Goal: Check status: Check status

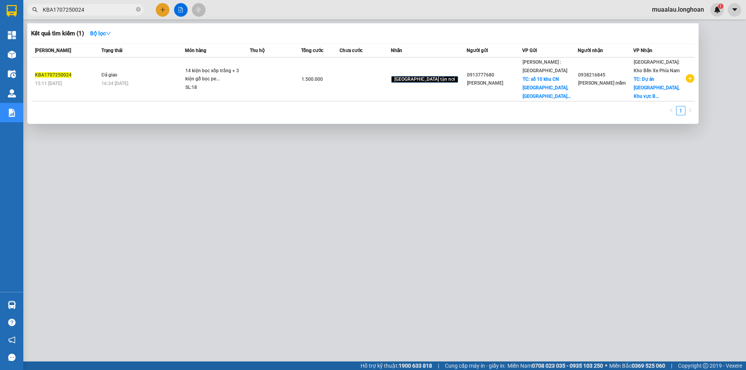
click at [88, 10] on input "KBA1707250024" at bounding box center [89, 9] width 92 height 9
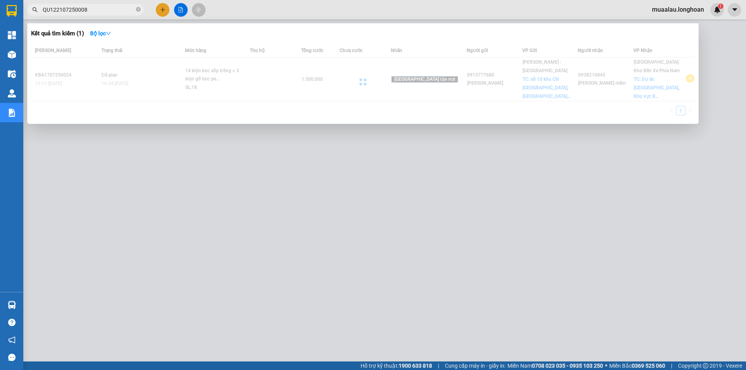
type input "QU122107250008"
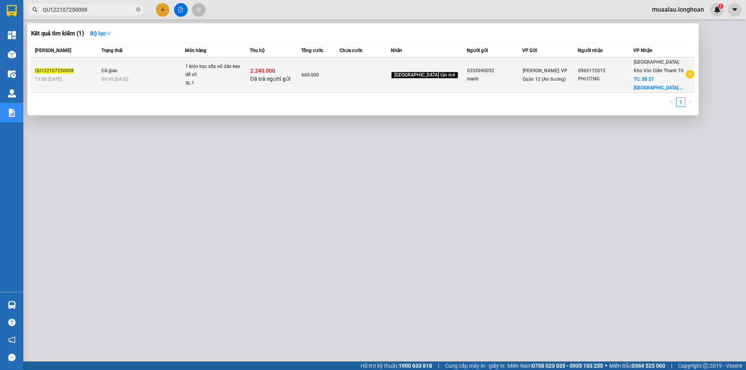
click at [114, 70] on span "Đã giao" at bounding box center [109, 70] width 16 height 5
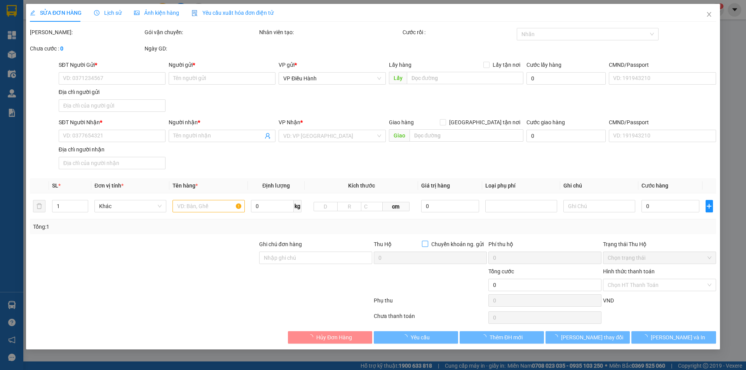
type input "0352690052"
type input "mạnh"
type input "0965172015"
type input "PHƯƠNG"
checkbox input "true"
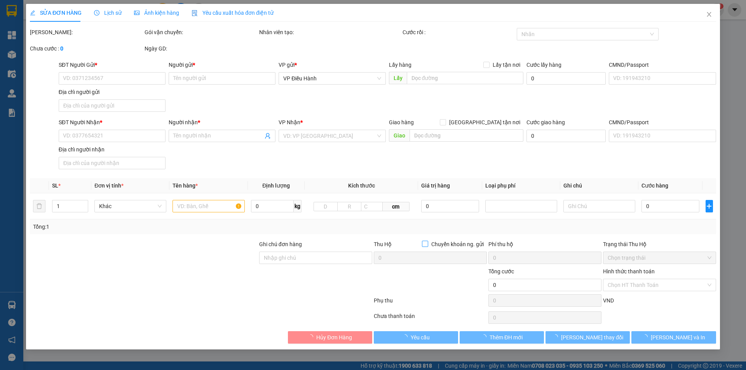
type input "Số 27 [GEOGRAPHIC_DATA] - [GEOGRAPHIC_DATA], [GEOGRAPHIC_DATA]"
type input "nhận theo kiện - hư hỏng ko chịu trách nhiệm"
checkbox input "true"
type input "2.240.000"
type input "20.000"
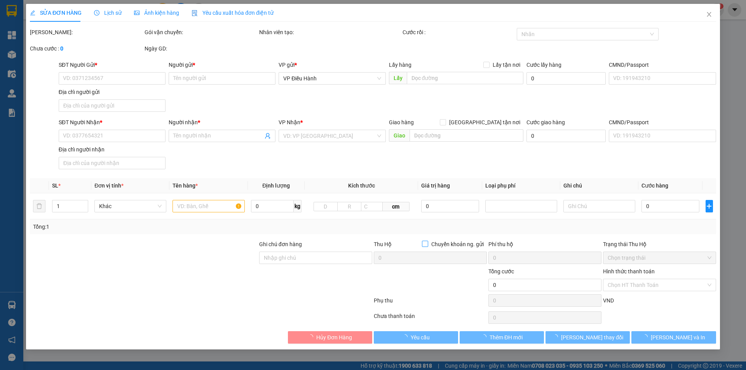
type input "660.000"
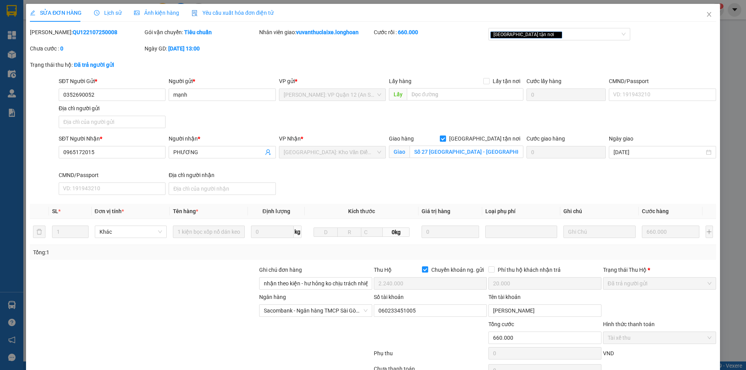
click at [358, 178] on div "SĐT Người Nhận * 0965172015 Người nhận * PHƯƠNG VP Nhận * Hà Nội: Kho Văn Điển …" at bounding box center [387, 166] width 660 height 64
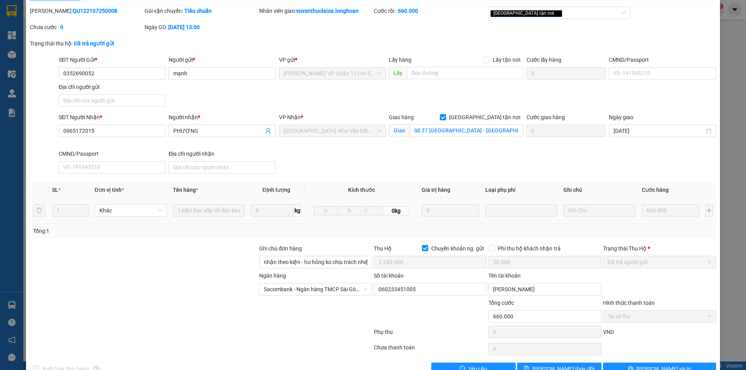
scroll to position [42, 0]
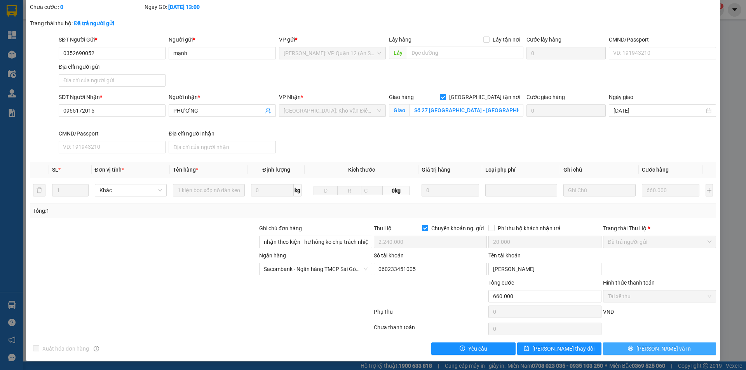
click at [658, 351] on span "[PERSON_NAME] và In" at bounding box center [663, 349] width 54 height 9
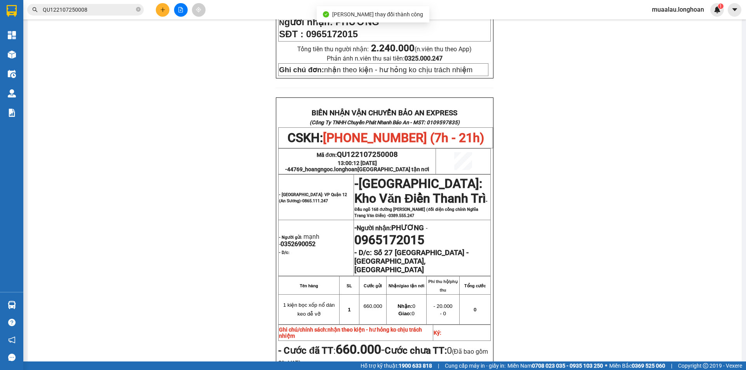
scroll to position [350, 0]
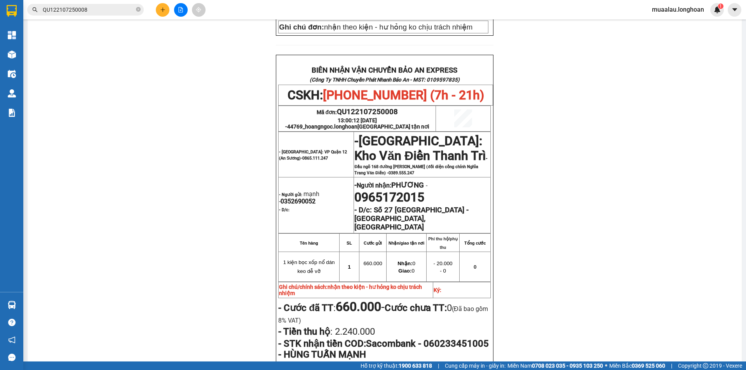
click at [107, 6] on input "QU122107250008" at bounding box center [89, 9] width 92 height 9
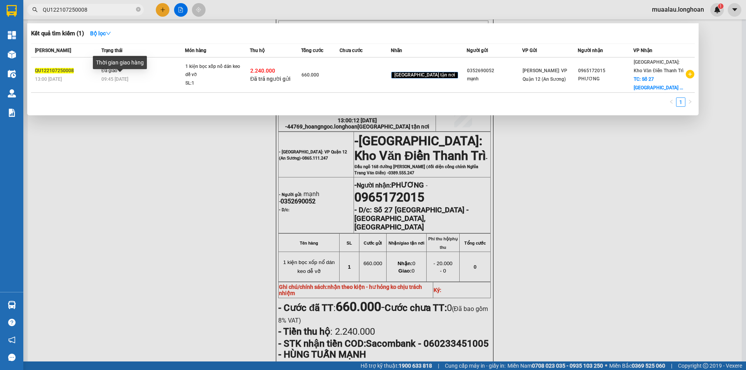
click at [110, 73] on div "Thời gian giao hàng" at bounding box center [120, 65] width 54 height 19
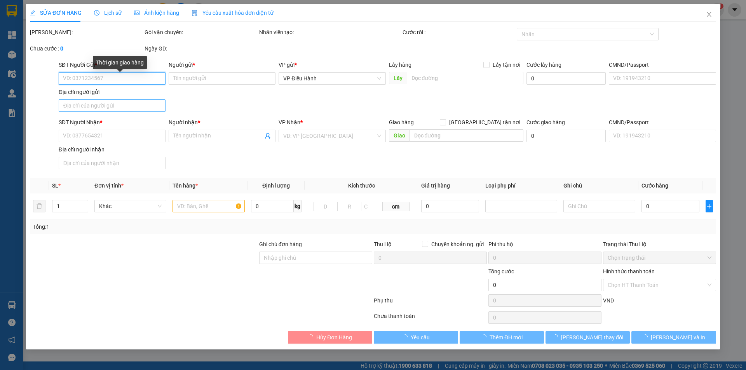
type input "0352690052"
type input "mạnh"
type input "0965172015"
type input "PHƯƠNG"
checkbox input "true"
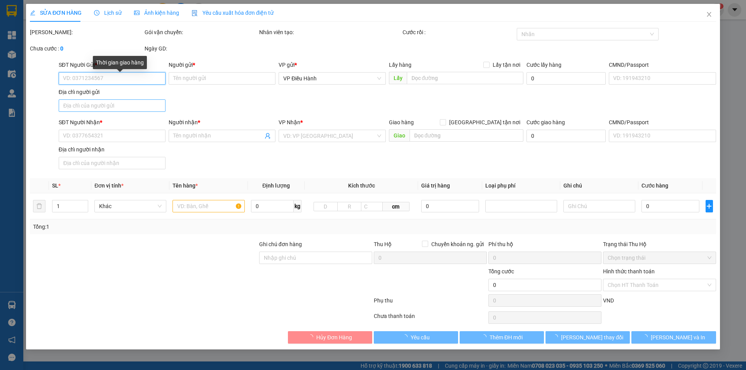
type input "Số 27 [GEOGRAPHIC_DATA] - [GEOGRAPHIC_DATA], [GEOGRAPHIC_DATA]"
type input "nhận theo kiện - hư hỏng ko chịu trách nhiệm"
checkbox input "true"
type input "2.240.000"
type input "20.000"
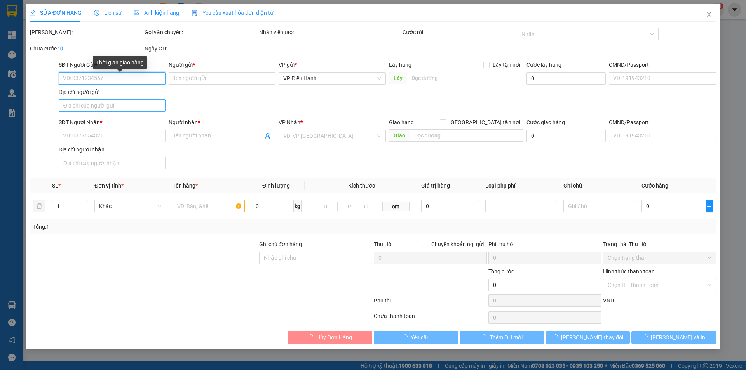
type input "660.000"
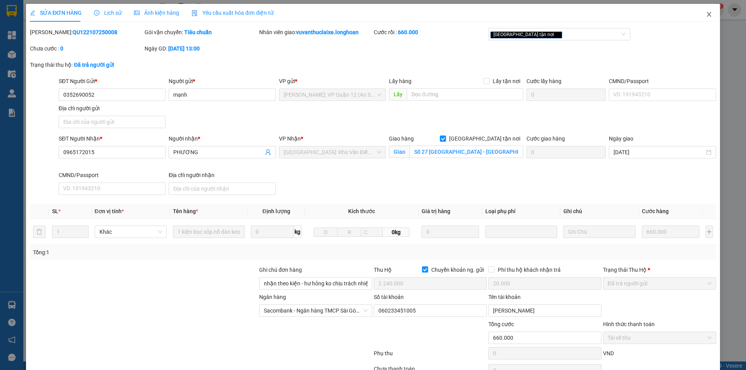
click at [702, 19] on span "Close" at bounding box center [709, 15] width 22 height 22
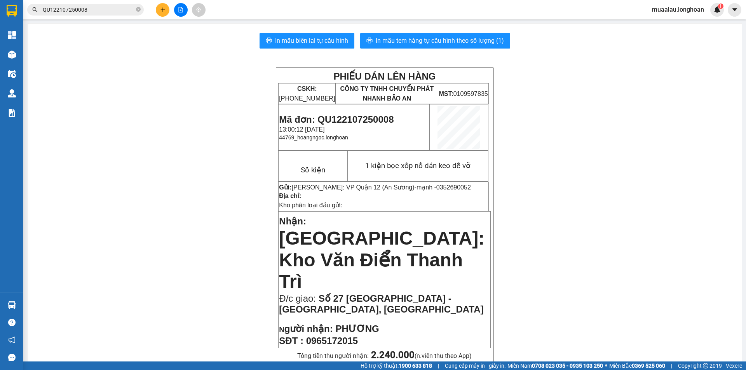
click at [104, 9] on input "QU122107250008" at bounding box center [89, 9] width 92 height 9
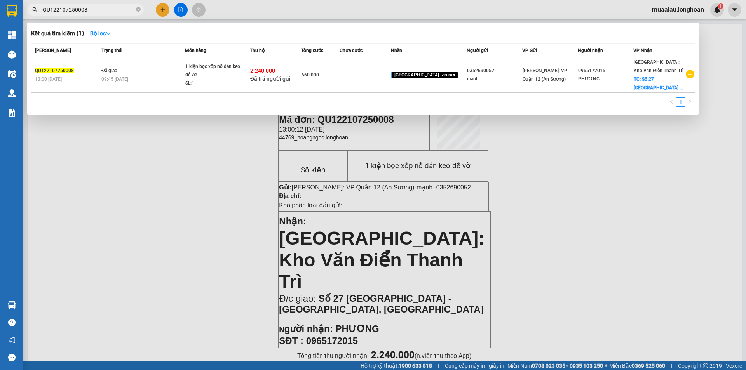
click at [89, 7] on input "QU122107250008" at bounding box center [89, 9] width 92 height 9
click at [108, 9] on input "QU122107250008" at bounding box center [89, 9] width 92 height 9
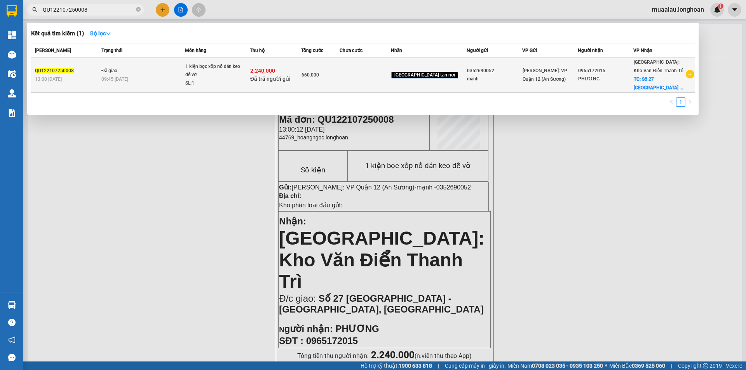
click at [109, 73] on span "Đã giao" at bounding box center [109, 70] width 16 height 5
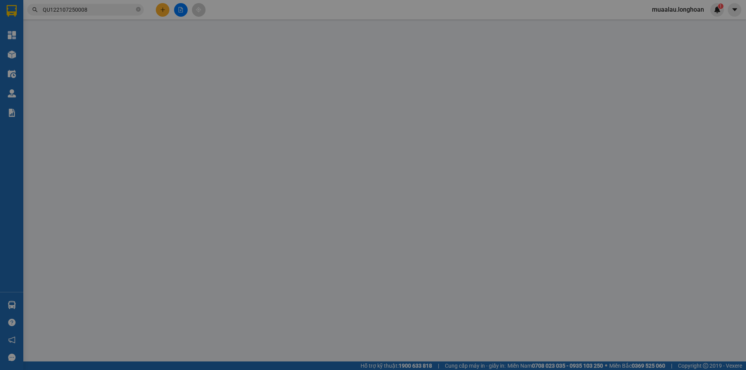
type input "0352690052"
type input "mạnh"
type input "0965172015"
type input "PHƯƠNG"
checkbox input "true"
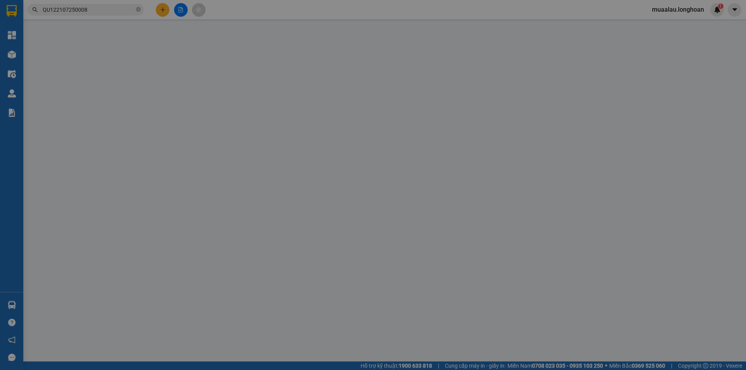
type input "Số 27 [GEOGRAPHIC_DATA] - [GEOGRAPHIC_DATA], [GEOGRAPHIC_DATA]"
type input "nhận theo kiện - hư hỏng ko chịu trách nhiệm"
checkbox input "true"
type input "2.240.000"
type input "20.000"
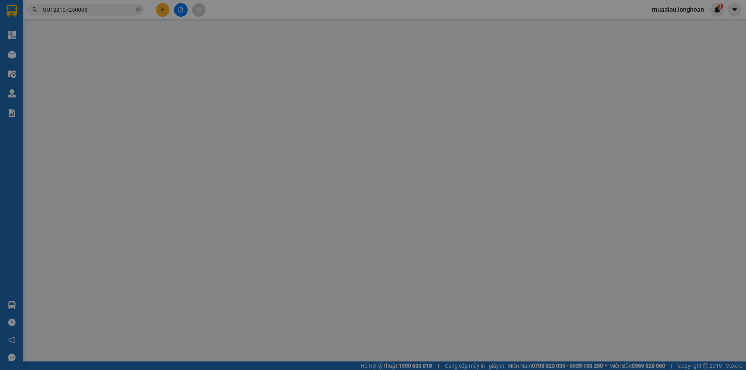
type input "660.000"
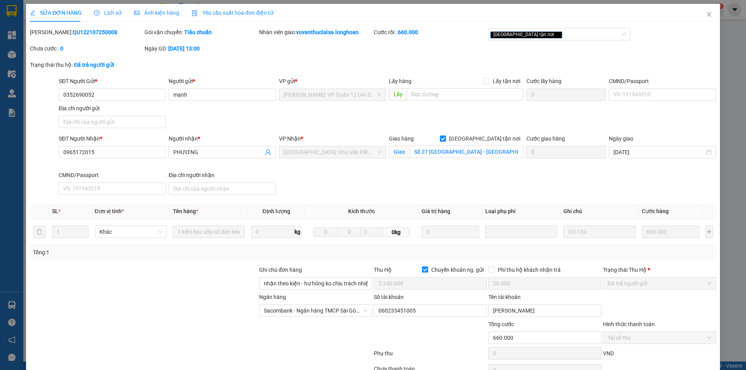
click at [108, 12] on span "Lịch sử" at bounding box center [108, 13] width 28 height 6
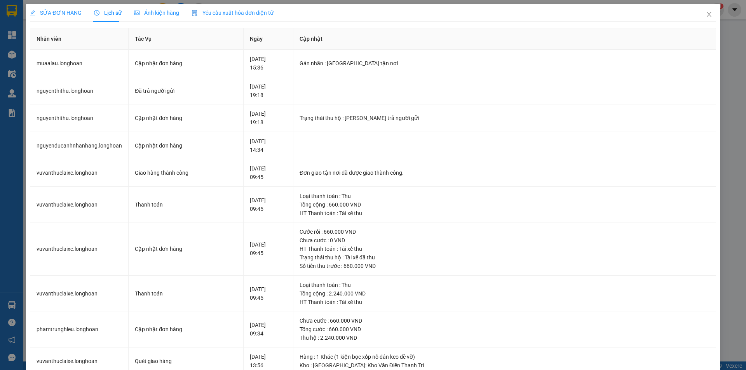
click at [60, 15] on span "SỬA ĐƠN HÀNG" at bounding box center [56, 13] width 52 height 6
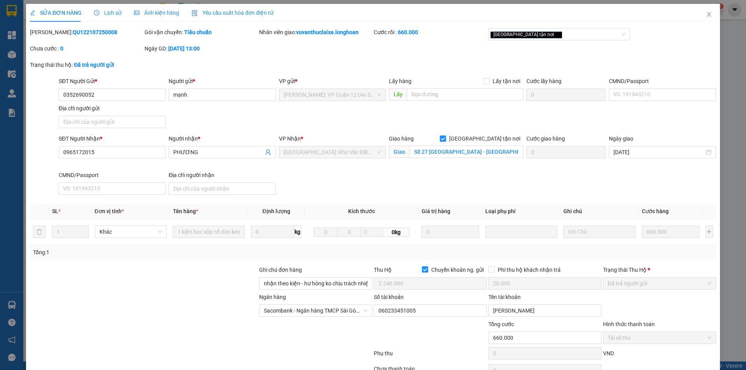
click at [108, 14] on span "Lịch sử" at bounding box center [108, 13] width 28 height 6
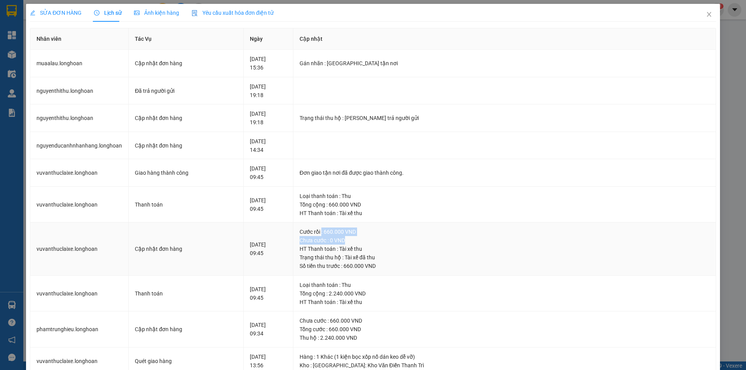
drag, startPoint x: 334, startPoint y: 230, endPoint x: 371, endPoint y: 239, distance: 38.3
click at [371, 239] on td "Cước rồi : 660.000 VND Chưa cước : 0 VND HT Thanh toán : Tài xế thu Trạng thái …" at bounding box center [504, 249] width 423 height 53
click at [387, 235] on div "Cước rồi : 660.000 VND" at bounding box center [504, 232] width 410 height 9
drag, startPoint x: 310, startPoint y: 228, endPoint x: 412, endPoint y: 231, distance: 101.8
click at [412, 231] on td "Cước rồi : 660.000 VND Chưa cước : 0 VND HT Thanh toán : Tài xế thu Trạng thái …" at bounding box center [504, 249] width 423 height 53
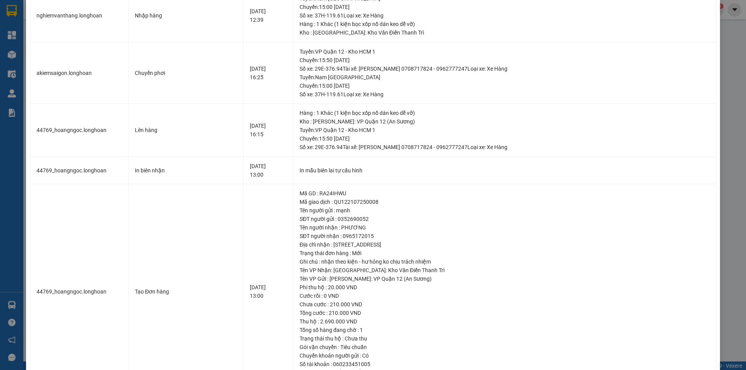
scroll to position [485, 0]
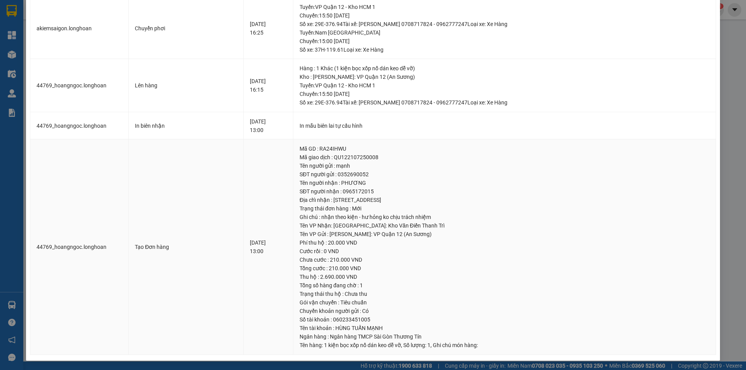
click at [343, 268] on div "Tổng cước : 210.000 VND" at bounding box center [504, 268] width 410 height 9
drag, startPoint x: 341, startPoint y: 267, endPoint x: 401, endPoint y: 267, distance: 60.6
click at [401, 267] on div "Tổng cước : 210.000 VND" at bounding box center [504, 268] width 410 height 9
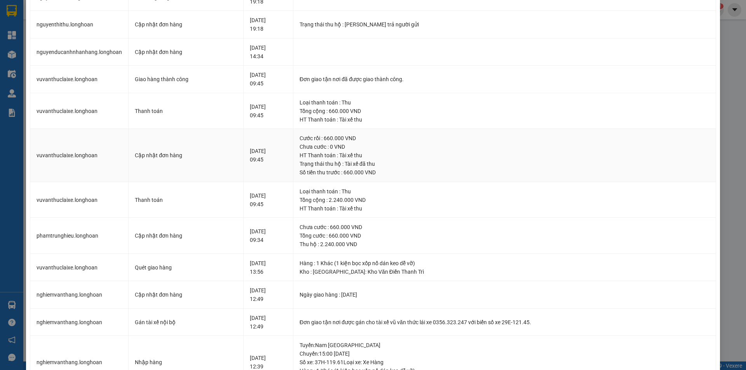
scroll to position [97, 0]
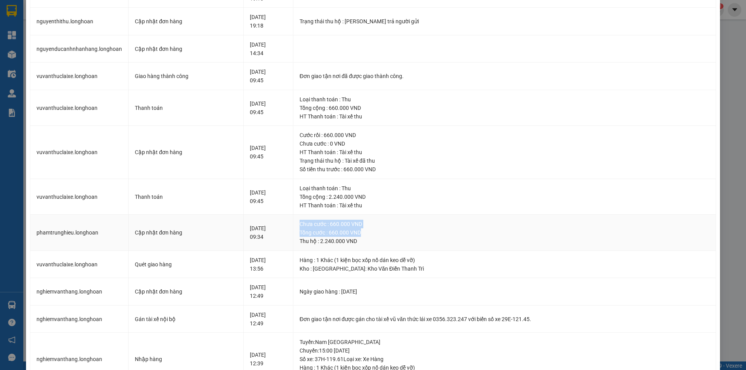
drag, startPoint x: 311, startPoint y: 223, endPoint x: 402, endPoint y: 237, distance: 92.0
click at [402, 237] on td "Chưa cước : 660.000 VND Tổng cước : 660.000 VND Thu hộ : 2.240.000 VND" at bounding box center [504, 233] width 423 height 36
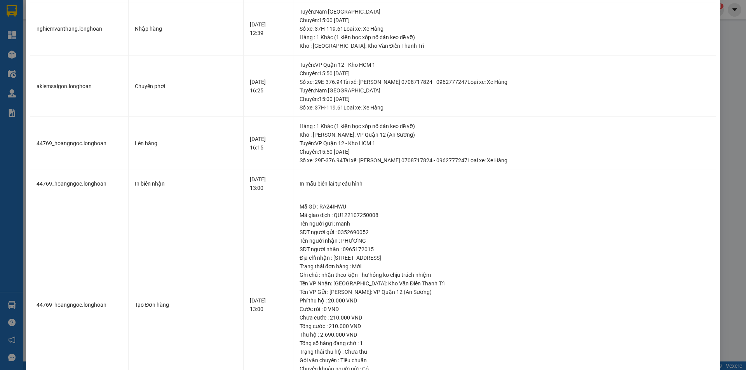
scroll to position [485, 0]
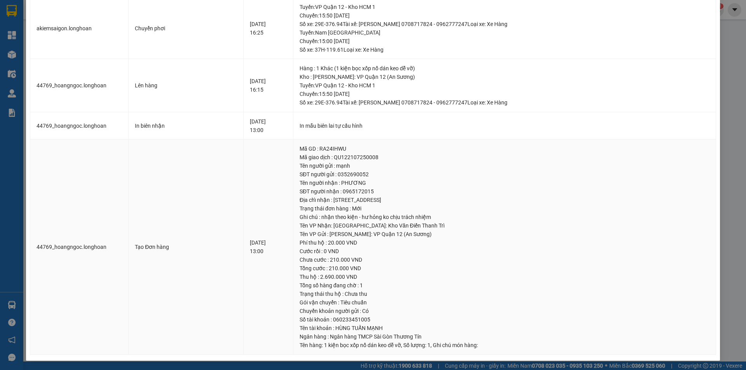
click at [271, 260] on td "21-07-2025 13:00" at bounding box center [269, 247] width 50 height 216
drag, startPoint x: 342, startPoint y: 259, endPoint x: 386, endPoint y: 265, distance: 44.7
click at [386, 265] on td "Mã GD : RA24IHWU Mã giao dịch : QU122107250008 Tên người gửi : mạnh SĐT người g…" at bounding box center [504, 247] width 423 height 216
click at [400, 273] on div "Thu hộ : 2.690.000 VND" at bounding box center [504, 277] width 410 height 9
drag, startPoint x: 339, startPoint y: 261, endPoint x: 370, endPoint y: 269, distance: 31.2
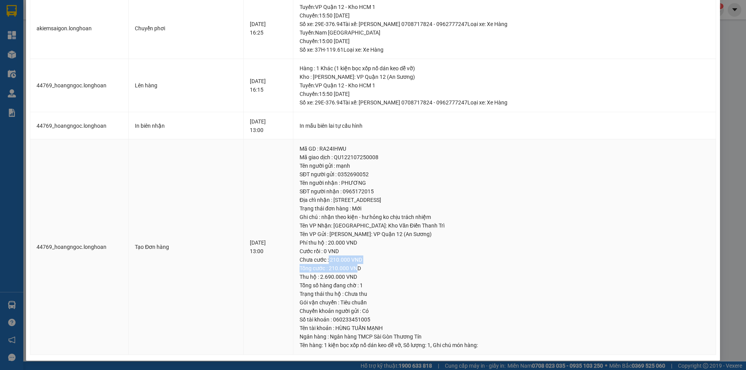
click at [370, 269] on td "Mã GD : RA24IHWU Mã giao dịch : QU122107250008 Tên người gửi : mạnh SĐT người g…" at bounding box center [504, 247] width 423 height 216
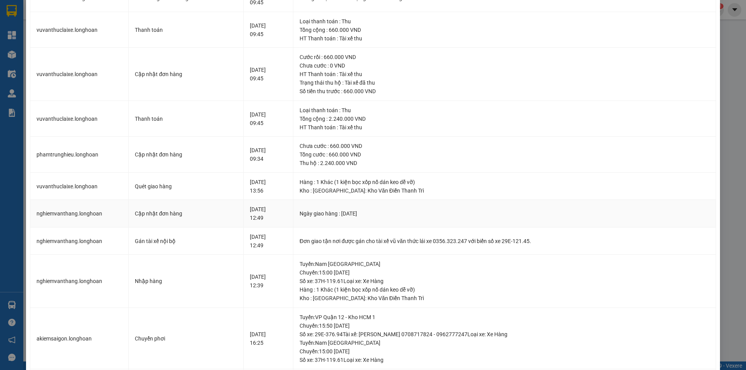
scroll to position [174, 0]
drag, startPoint x: 244, startPoint y: 151, endPoint x: 353, endPoint y: 151, distance: 108.8
click at [353, 151] on tr "phamtrunghieu.longhoan Cập nhật đơn hàng 25-07-2025 09:34 Chưa cước : 660.000 V…" at bounding box center [373, 155] width 686 height 36
click at [409, 163] on div "Thu hộ : 2.240.000 VND" at bounding box center [504, 163] width 410 height 9
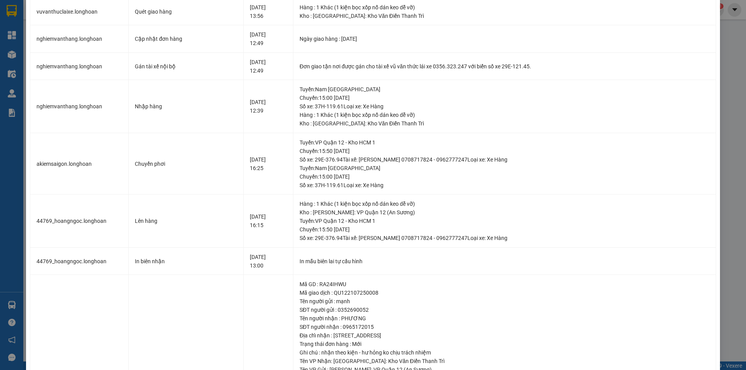
scroll to position [485, 0]
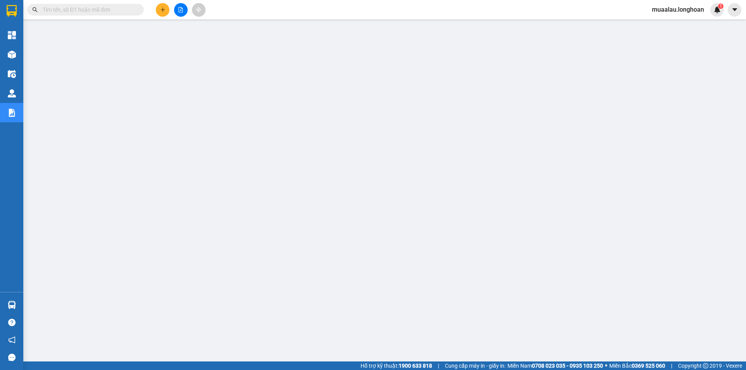
click at [97, 14] on span at bounding box center [85, 10] width 117 height 12
click at [95, 11] on input "text" at bounding box center [89, 9] width 92 height 9
paste input "Q120307250023"
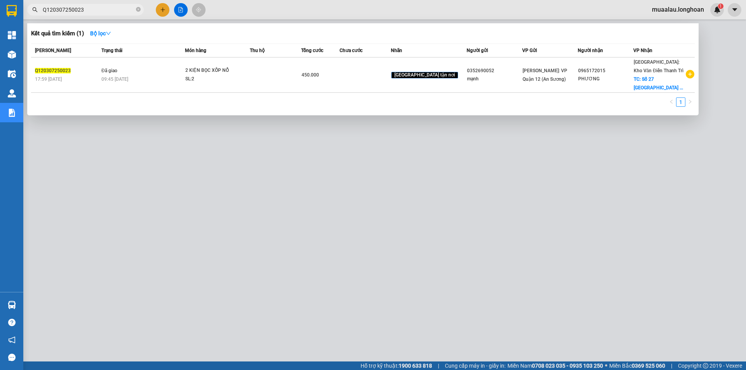
type input "Q120307250023"
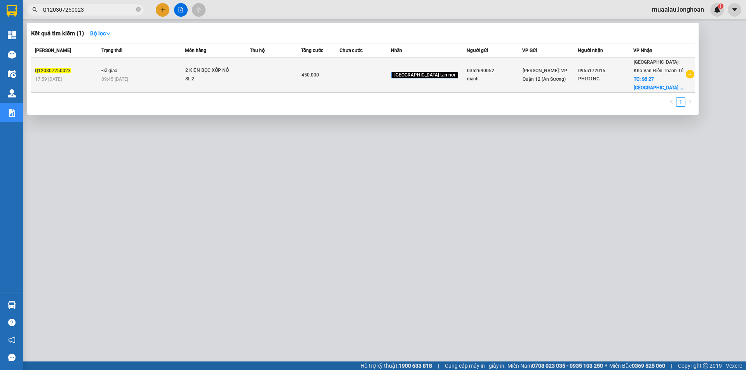
click at [107, 79] on span "09:45 [DATE]" at bounding box center [114, 79] width 27 height 5
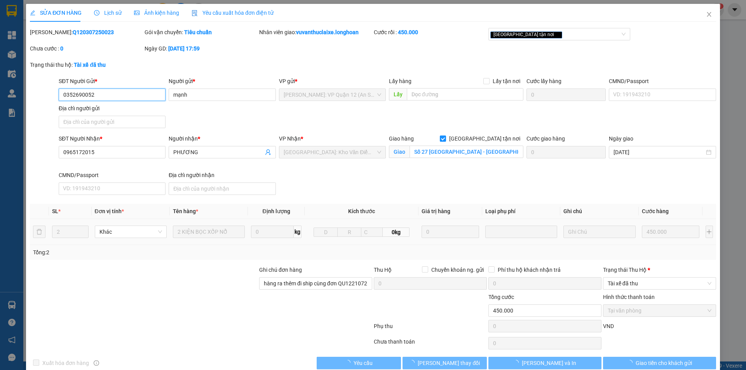
type input "0352690052"
type input "mạnh"
type input "0965172015"
type input "PHƯƠNG"
checkbox input "true"
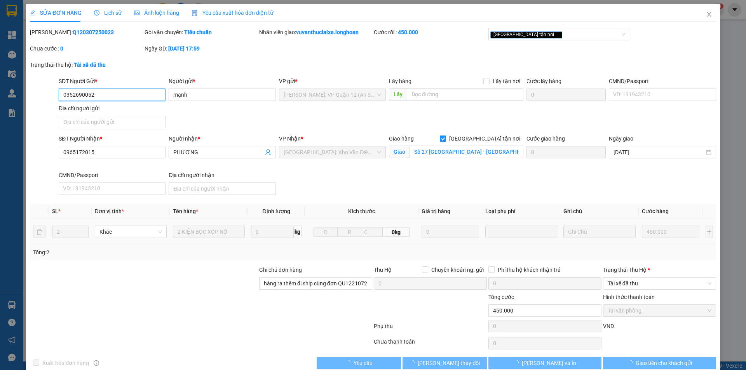
type input "Số 27 [GEOGRAPHIC_DATA] - [GEOGRAPHIC_DATA], [GEOGRAPHIC_DATA]"
type input "hàng ra thêm đi ship cùng đơn QU122107250008 ( đã báo người gửi về số tiền thu …"
type input "450.000"
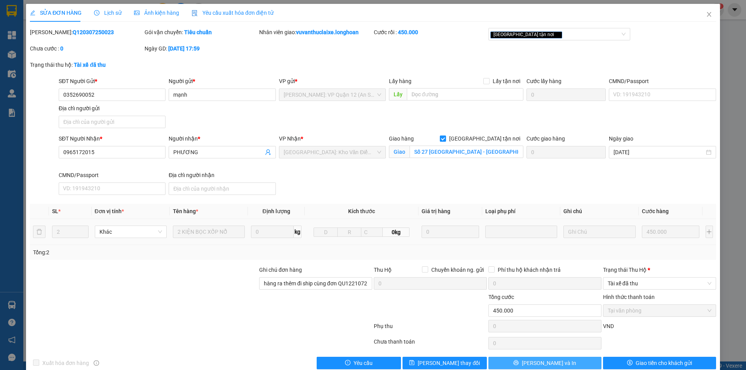
click at [559, 361] on button "[PERSON_NAME] và In" at bounding box center [544, 363] width 113 height 12
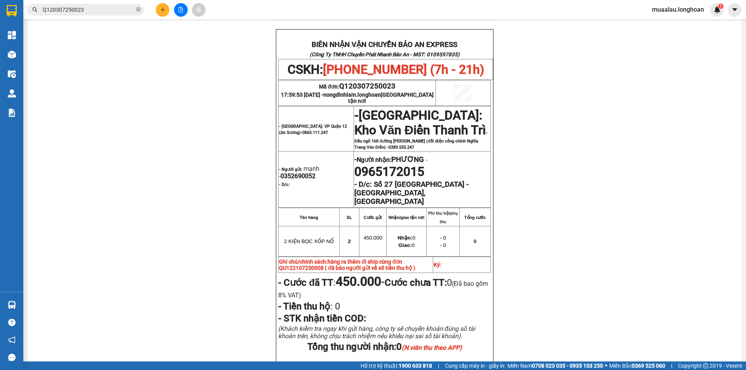
scroll to position [381, 0]
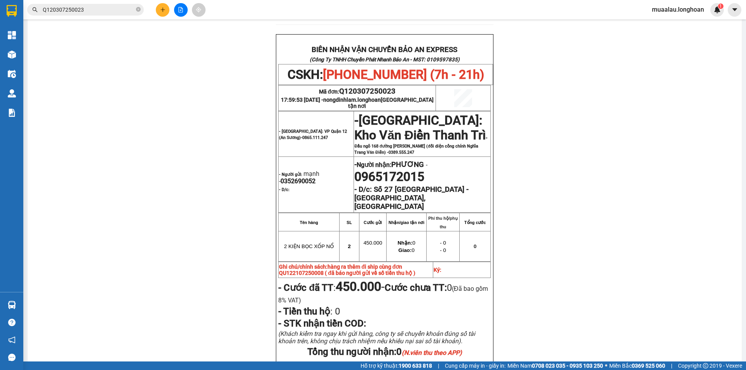
click at [102, 8] on input "Q120307250023" at bounding box center [89, 9] width 92 height 9
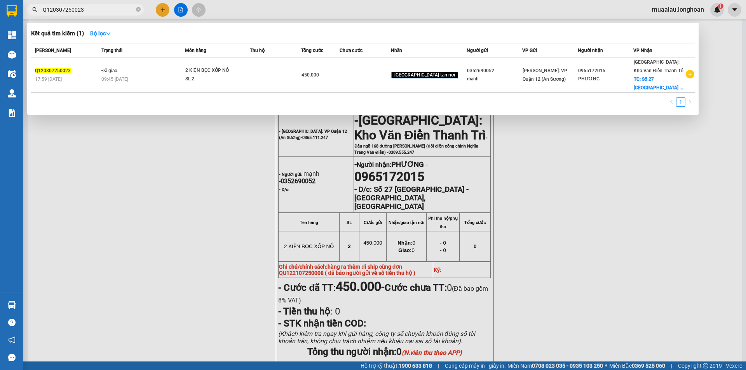
click at [121, 144] on div at bounding box center [373, 185] width 746 height 370
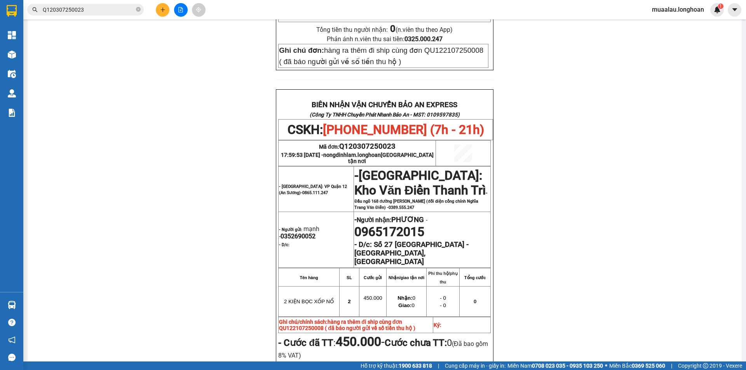
scroll to position [304, 0]
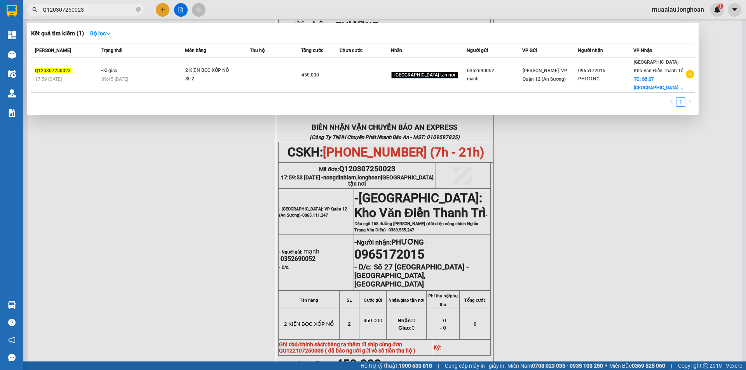
click at [101, 12] on input "Q120307250023" at bounding box center [89, 9] width 92 height 9
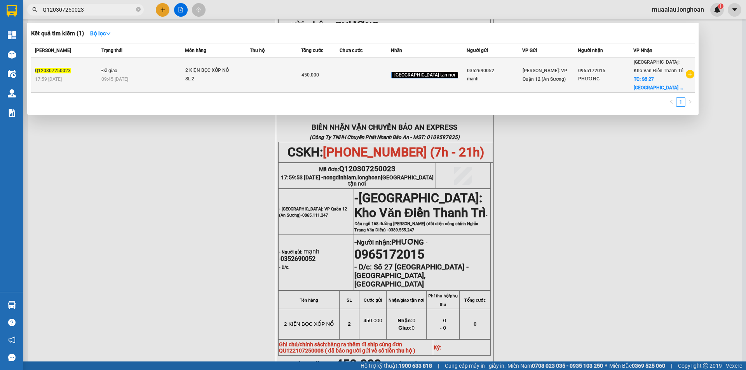
click at [144, 71] on td "Đã giao 09:45 [DATE]" at bounding box center [141, 74] width 85 height 35
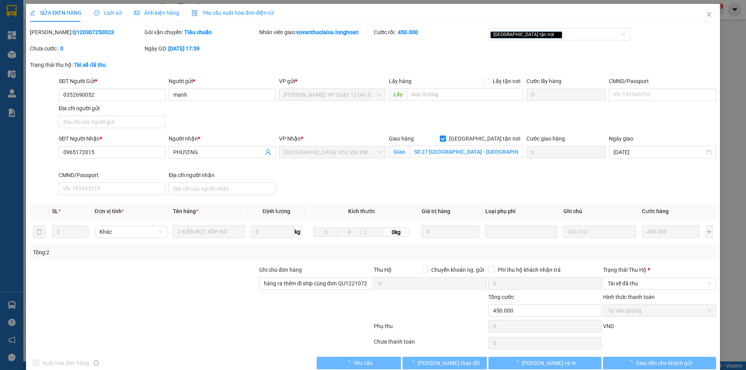
click at [106, 10] on span "Lịch sử" at bounding box center [108, 13] width 28 height 6
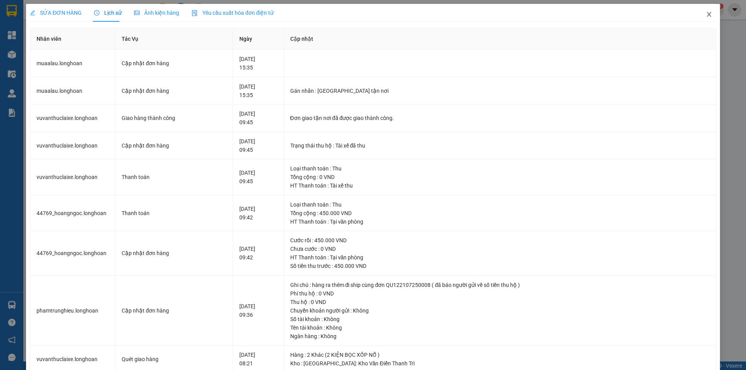
click at [706, 17] on icon "close" at bounding box center [709, 14] width 6 height 6
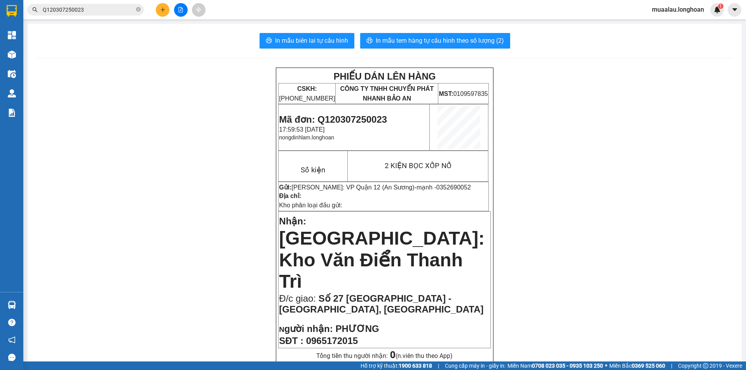
click at [102, 9] on input "Q120307250023" at bounding box center [89, 9] width 92 height 9
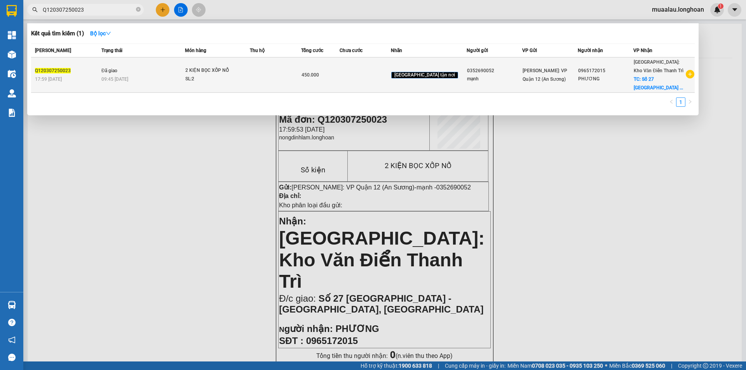
click at [114, 70] on span "Đã giao" at bounding box center [109, 70] width 16 height 5
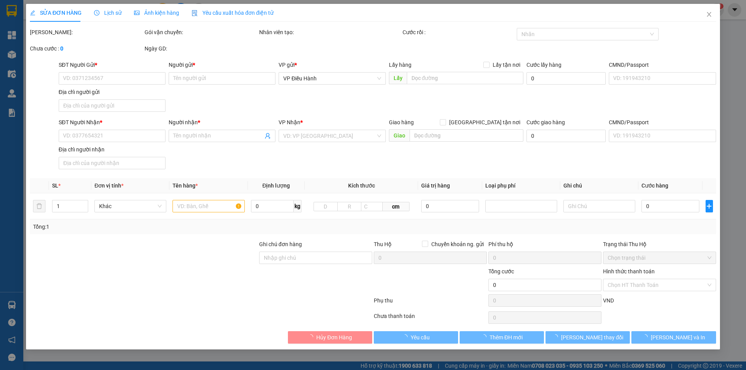
type input "0352690052"
type input "mạnh"
type input "0965172015"
type input "PHƯƠNG"
checkbox input "true"
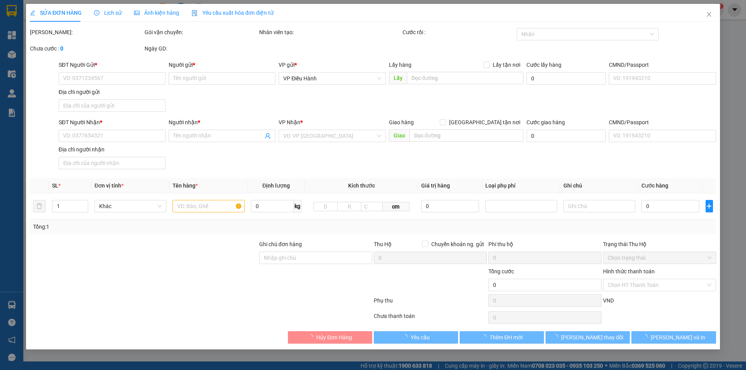
type input "Số 27 [GEOGRAPHIC_DATA] - [GEOGRAPHIC_DATA], [GEOGRAPHIC_DATA]"
type input "hàng ra thêm đi ship cùng đơn QU122107250008 ( đã báo người gửi về số tiền thu …"
type input "450.000"
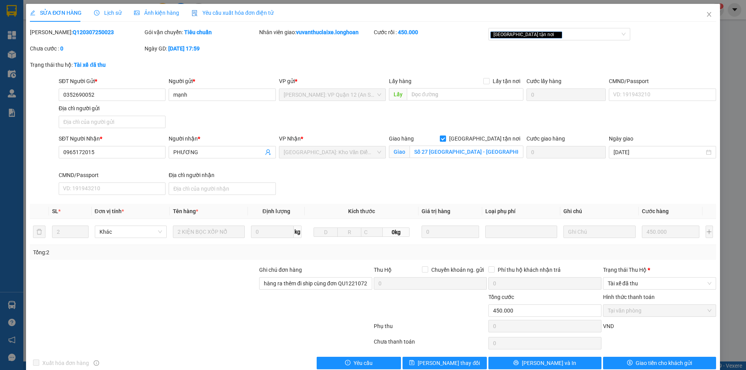
click at [110, 12] on span "Lịch sử" at bounding box center [108, 13] width 28 height 6
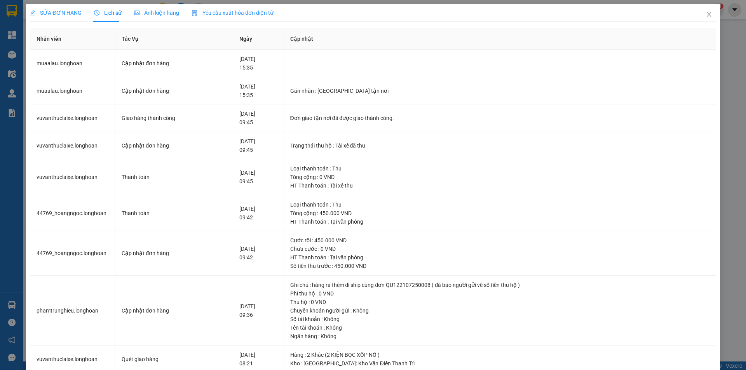
click at [55, 11] on span "SỬA ĐƠN HÀNG" at bounding box center [56, 13] width 52 height 6
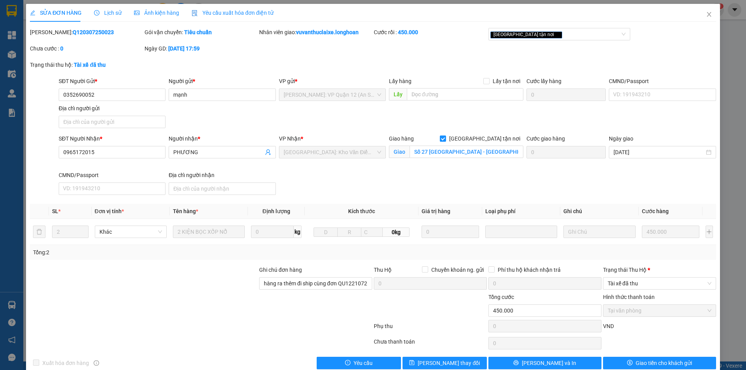
click at [112, 14] on span "Lịch sử" at bounding box center [108, 13] width 28 height 6
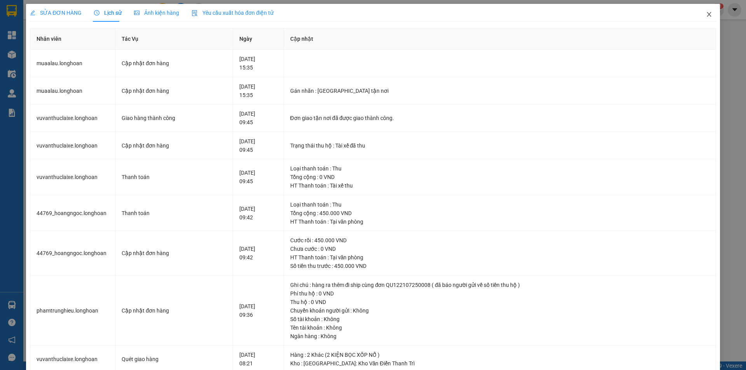
click at [706, 14] on icon "close" at bounding box center [709, 14] width 6 height 6
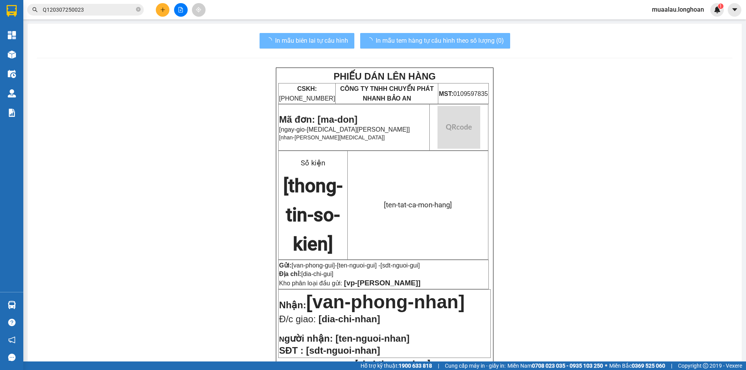
click at [103, 11] on input "Q120307250023" at bounding box center [89, 9] width 92 height 9
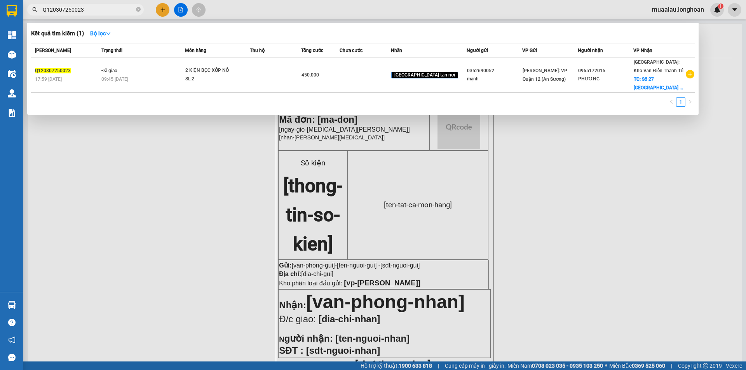
click at [103, 11] on input "Q120307250023" at bounding box center [89, 9] width 92 height 9
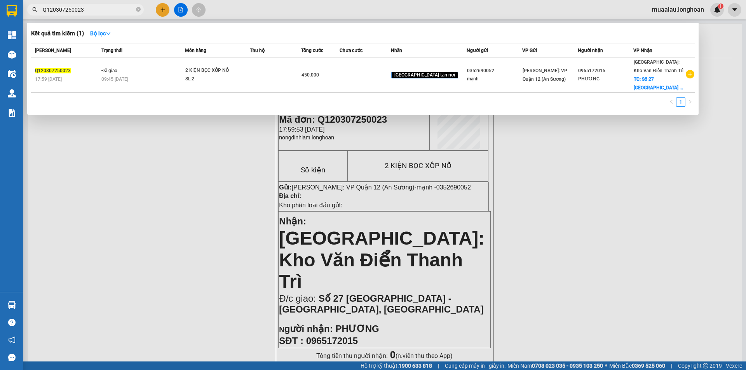
paste input "SGTB3107250005"
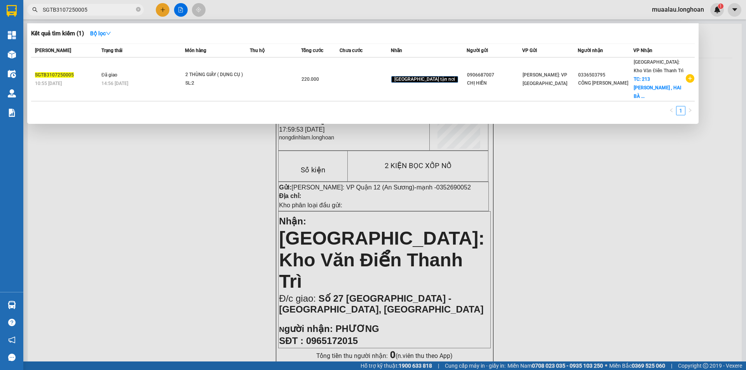
click at [92, 8] on input "SGTB3107250005" at bounding box center [89, 9] width 92 height 9
paste input "BXMT010825001"
click at [96, 11] on input "BXMT0108250015" at bounding box center [89, 9] width 92 height 9
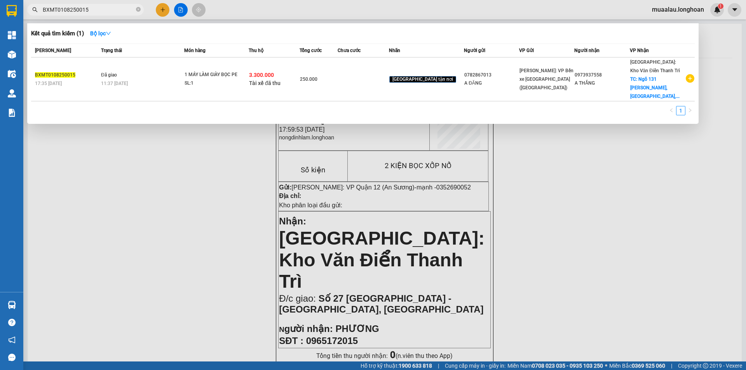
paste input "4"
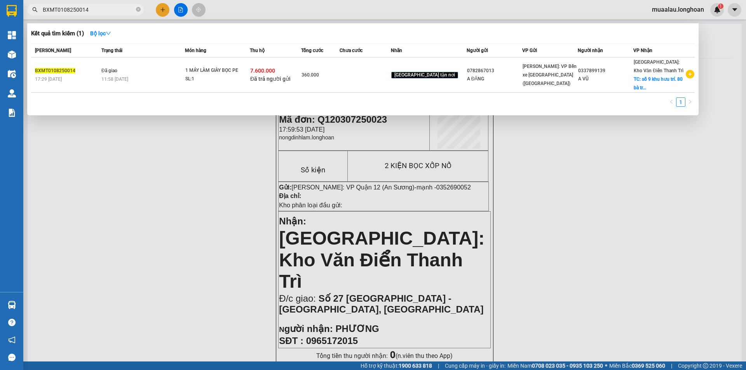
click at [95, 5] on input "BXMT0108250014" at bounding box center [89, 9] width 92 height 9
paste input "KQ122607250007"
click at [111, 10] on input "KQ122607250007" at bounding box center [89, 9] width 92 height 9
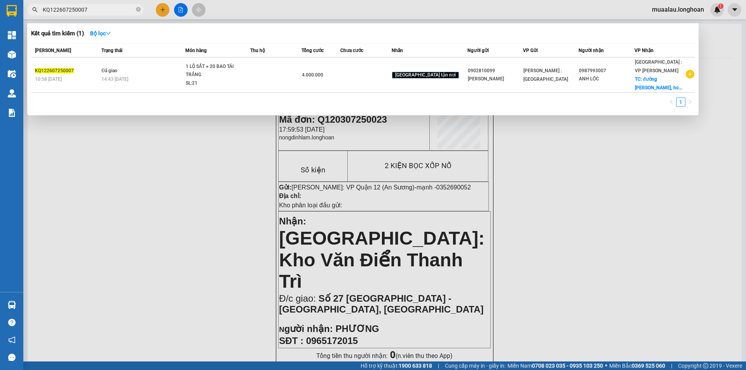
click at [102, 7] on input "KQ122607250007" at bounding box center [89, 9] width 92 height 9
paste input "807250011"
click at [95, 10] on input "KQ122807250011" at bounding box center [89, 9] width 92 height 9
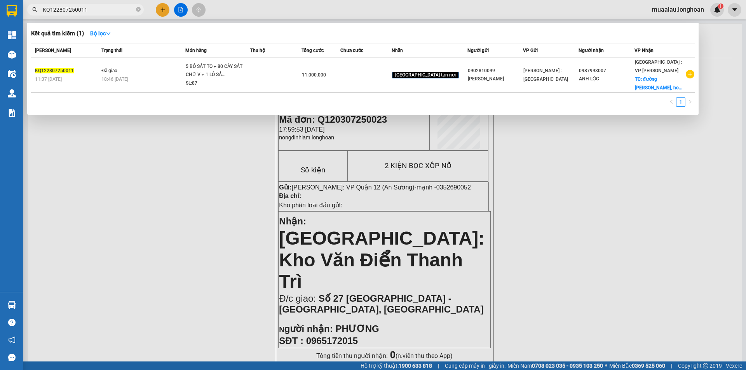
paste input "BA1507250030"
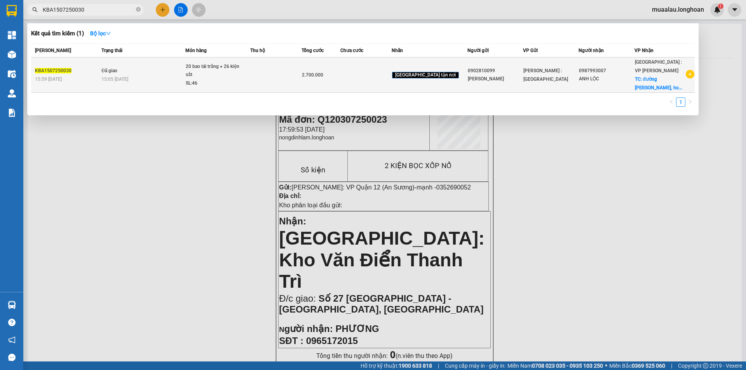
click at [77, 75] on div "15:59 [DATE]" at bounding box center [67, 79] width 64 height 9
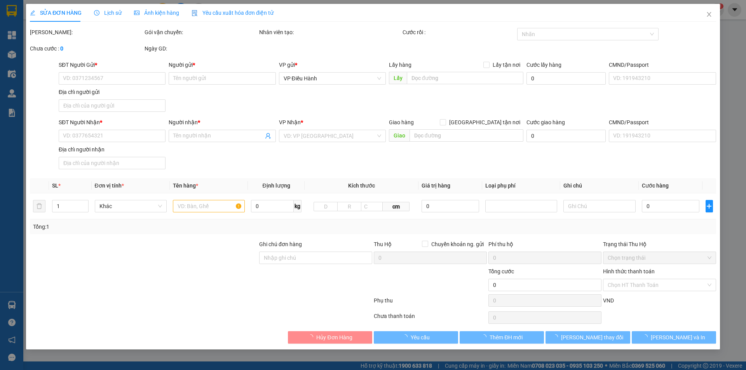
click at [106, 10] on span "Lịch sử" at bounding box center [108, 13] width 28 height 6
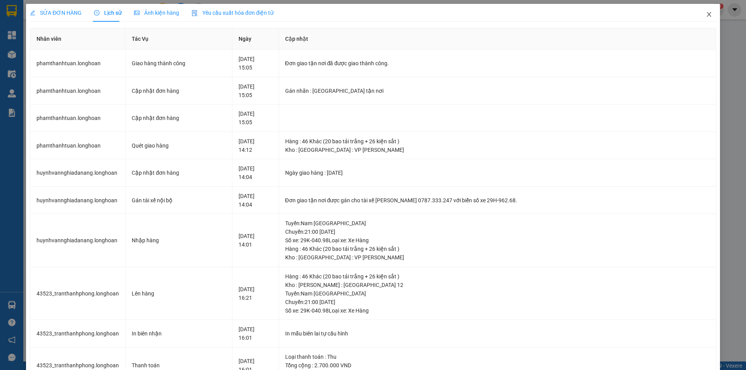
click at [706, 17] on icon "close" at bounding box center [709, 14] width 6 height 6
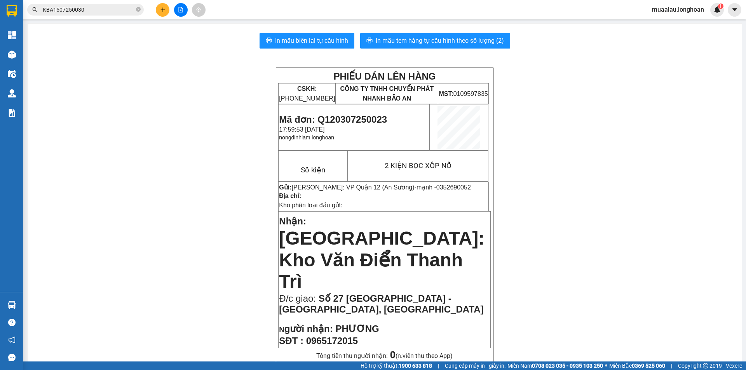
click at [94, 11] on input "KBA1507250030" at bounding box center [89, 9] width 92 height 9
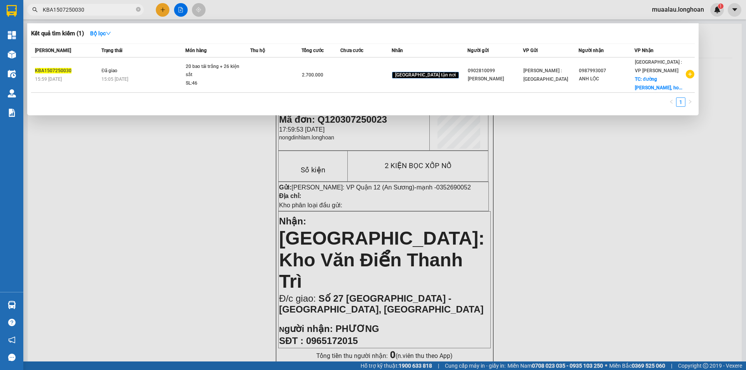
paste input "Q122807250011"
click at [92, 9] on input "KQ122807250011" at bounding box center [89, 9] width 92 height 9
paste input "BA1507250030"
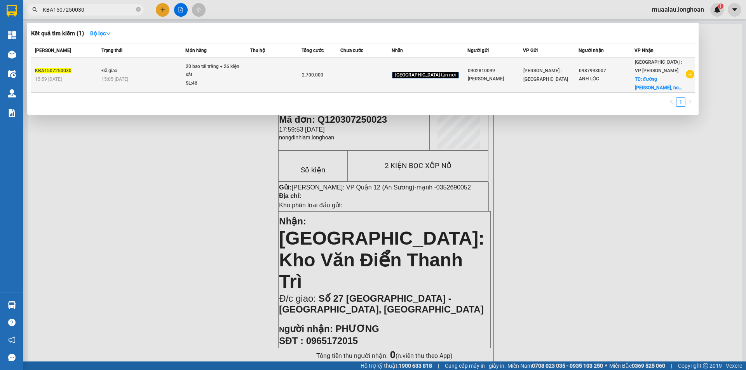
type input "KBA1507250030"
click at [99, 77] on div "15:59 [DATE]" at bounding box center [67, 79] width 64 height 9
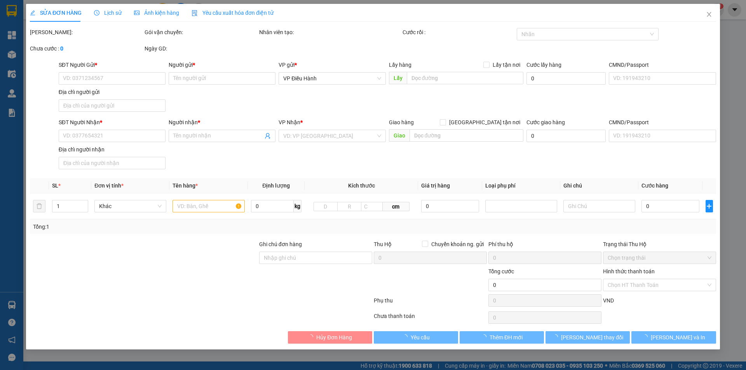
type input "0902810099"
type input "[PERSON_NAME]"
type input "0987993007"
type input "ANH LỘC"
checkbox input "true"
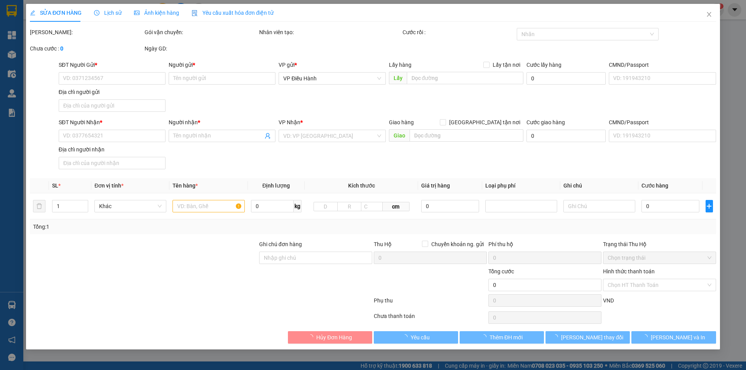
type input "đường [PERSON_NAME], hoà quý, [GEOGRAPHIC_DATA], [GEOGRAPHIC_DATA]"
type input "2.700.000"
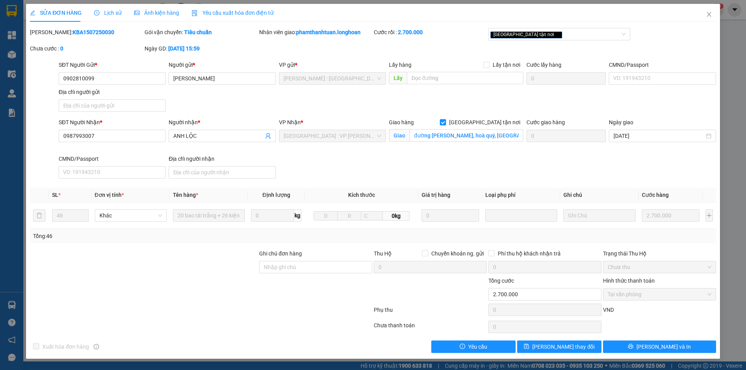
click at [106, 12] on span "Lịch sử" at bounding box center [108, 13] width 28 height 6
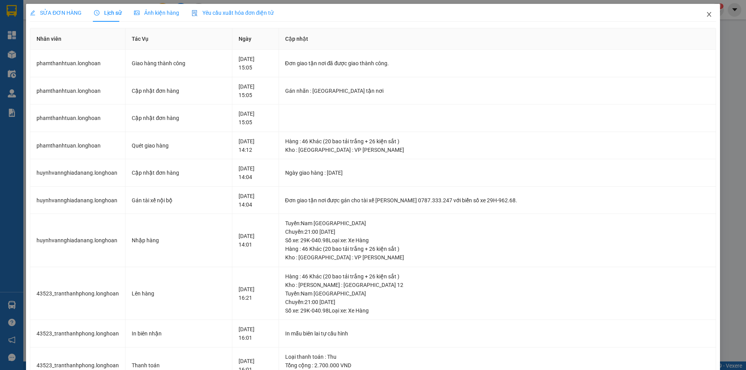
click at [706, 12] on icon "close" at bounding box center [709, 14] width 6 height 6
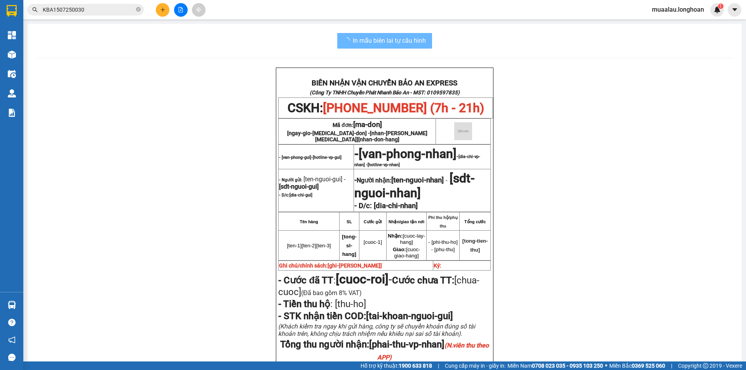
click at [91, 11] on input "KBA1507250030" at bounding box center [89, 9] width 92 height 9
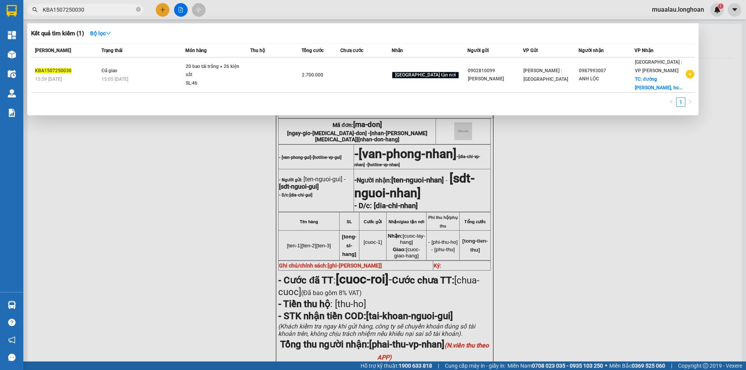
click at [91, 11] on input "KBA1507250030" at bounding box center [89, 9] width 92 height 9
paste input "Q122607250007"
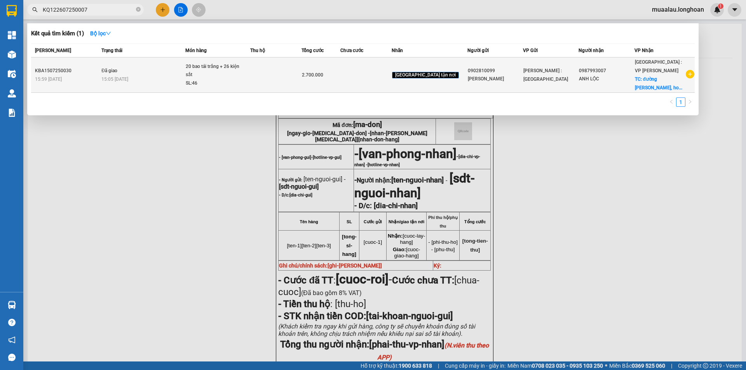
type input "KQ122607250007"
